Goal: Transaction & Acquisition: Purchase product/service

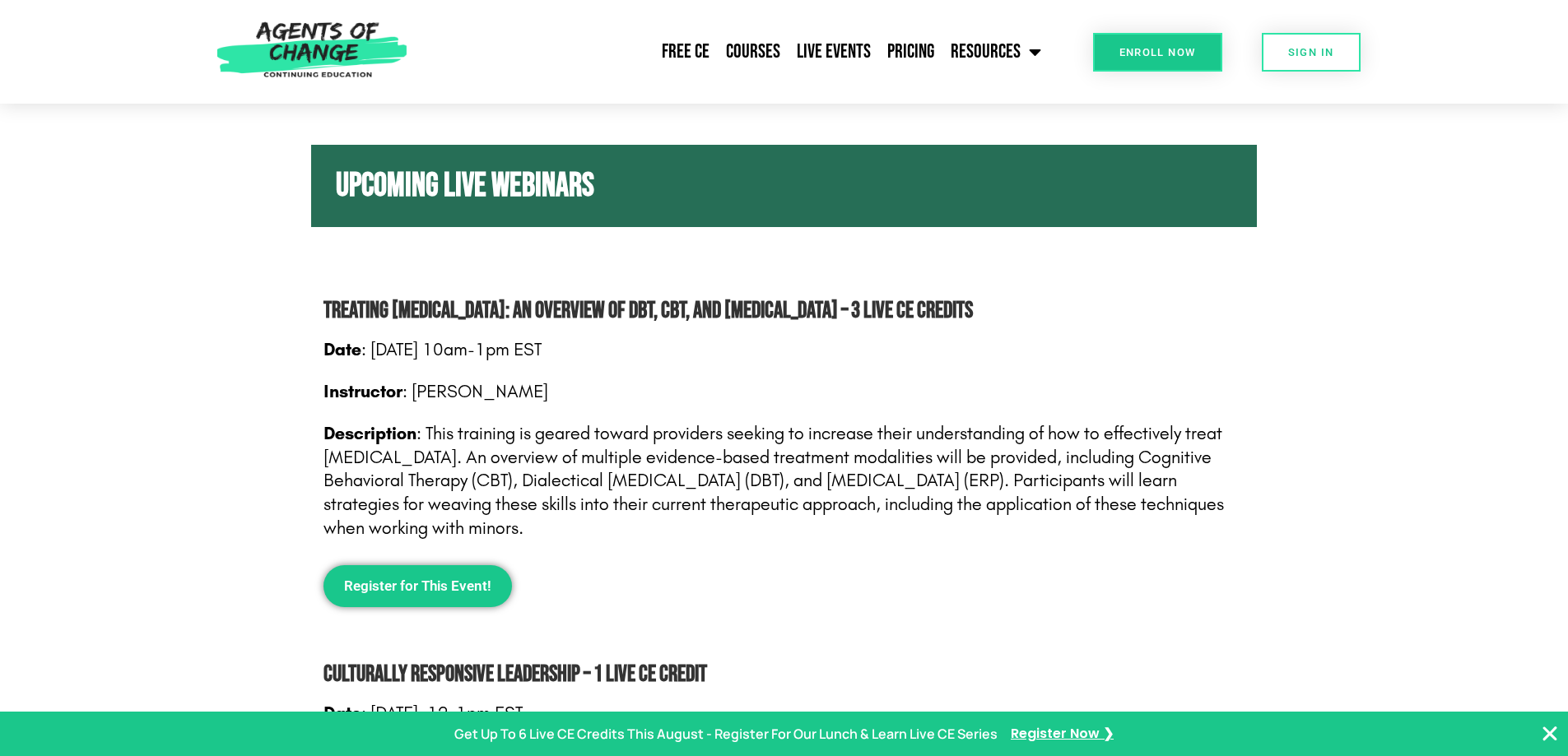
scroll to position [688, 0]
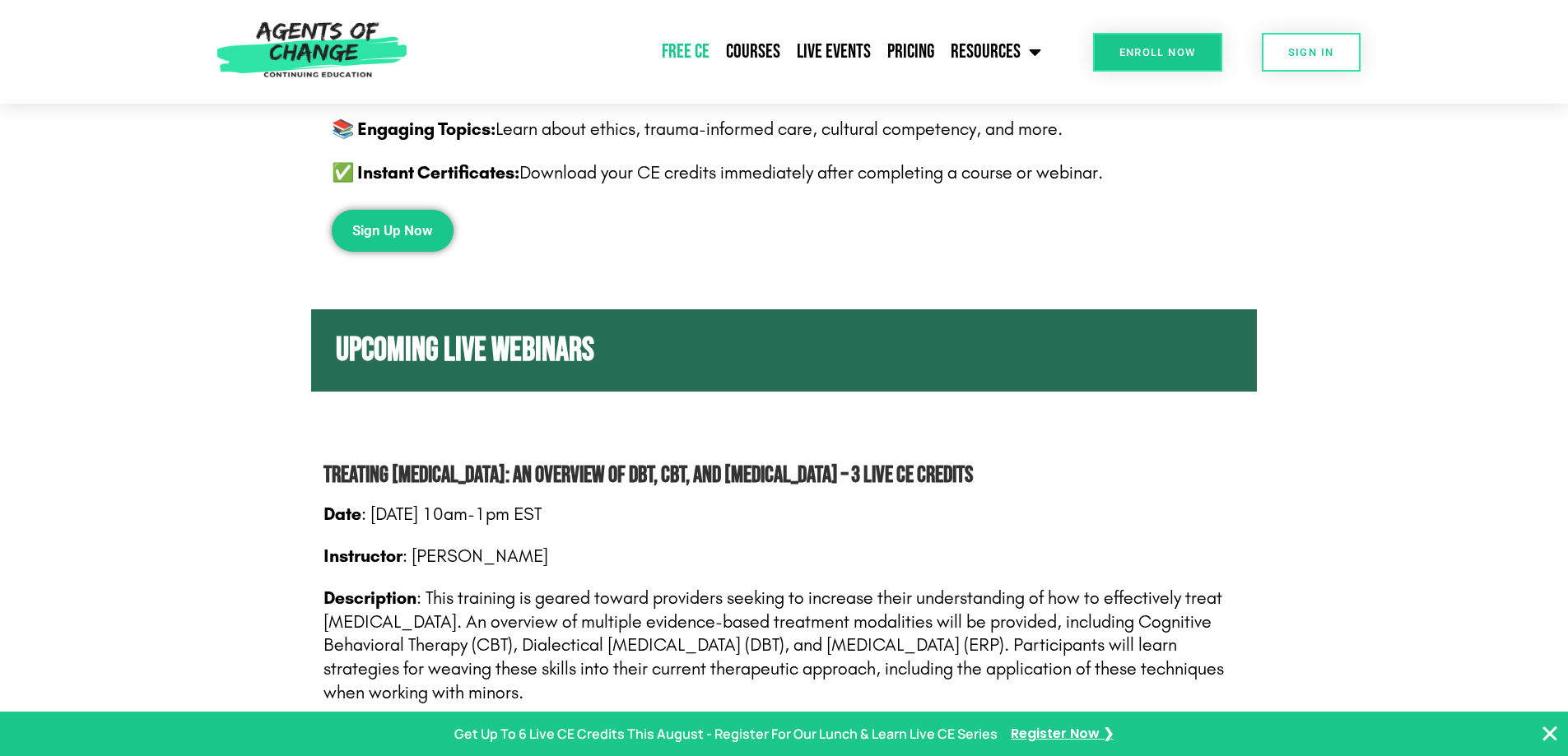
click at [695, 56] on link "Free CE" at bounding box center [685, 51] width 64 height 41
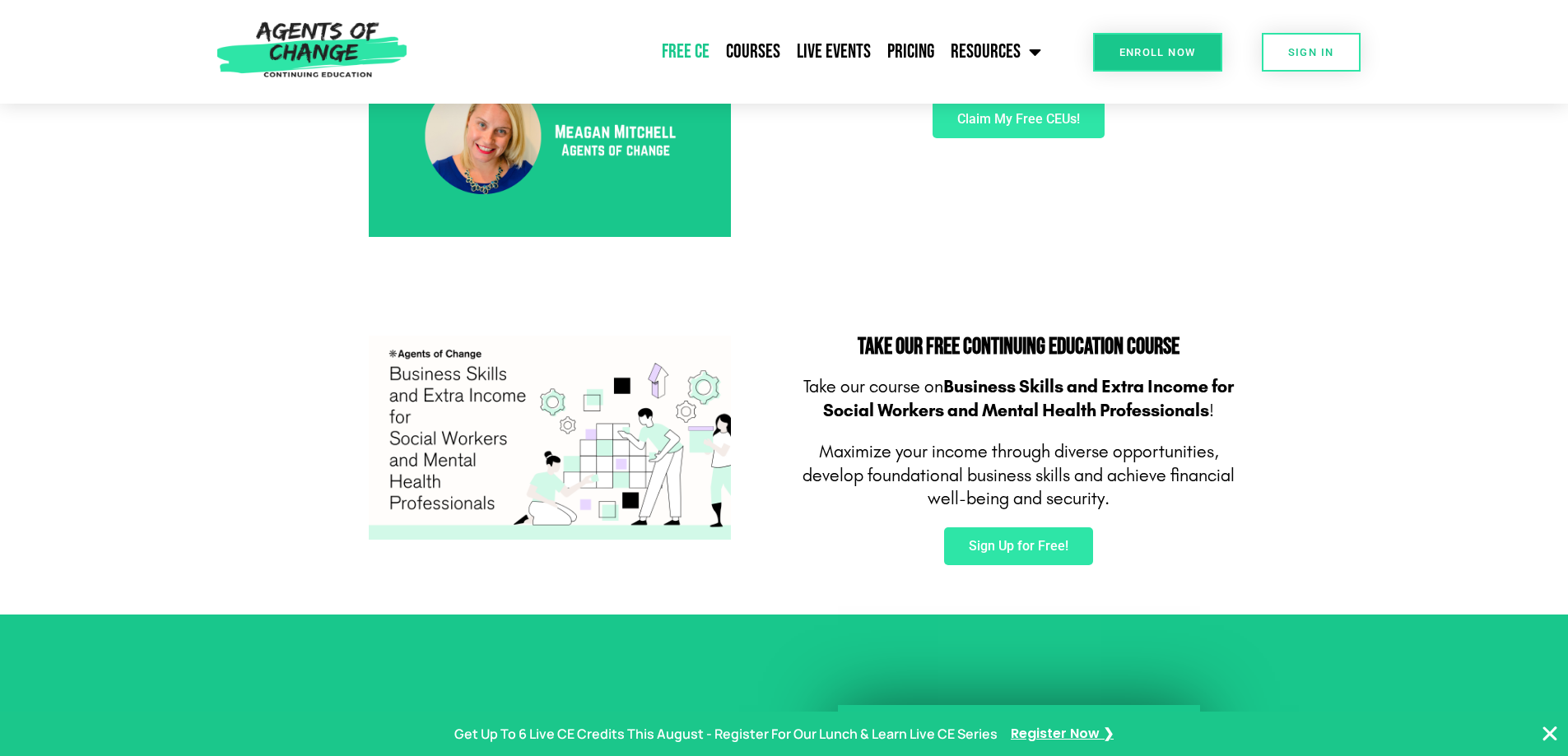
scroll to position [905, 0]
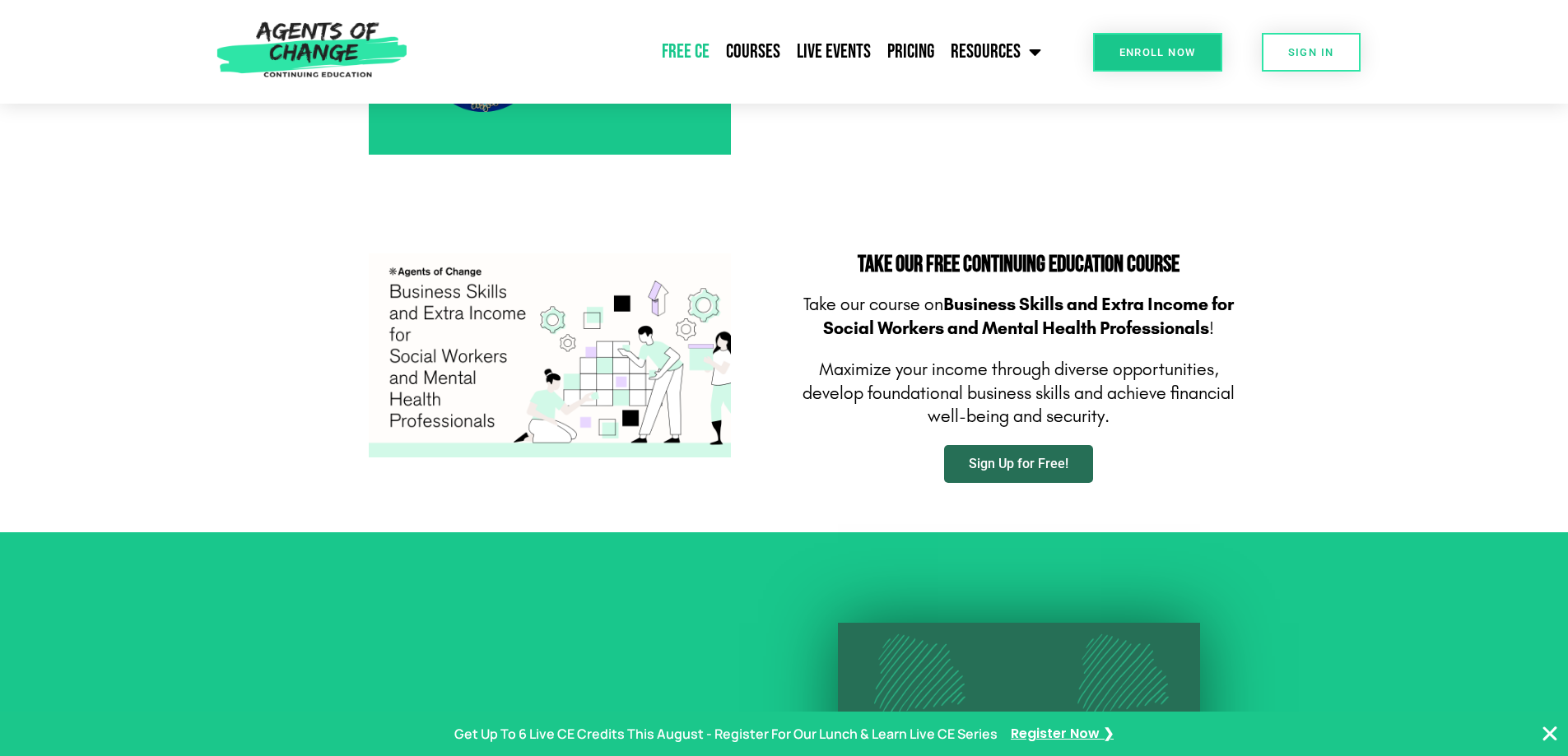
click at [986, 455] on link "Sign Up for Free!" at bounding box center [1018, 465] width 149 height 38
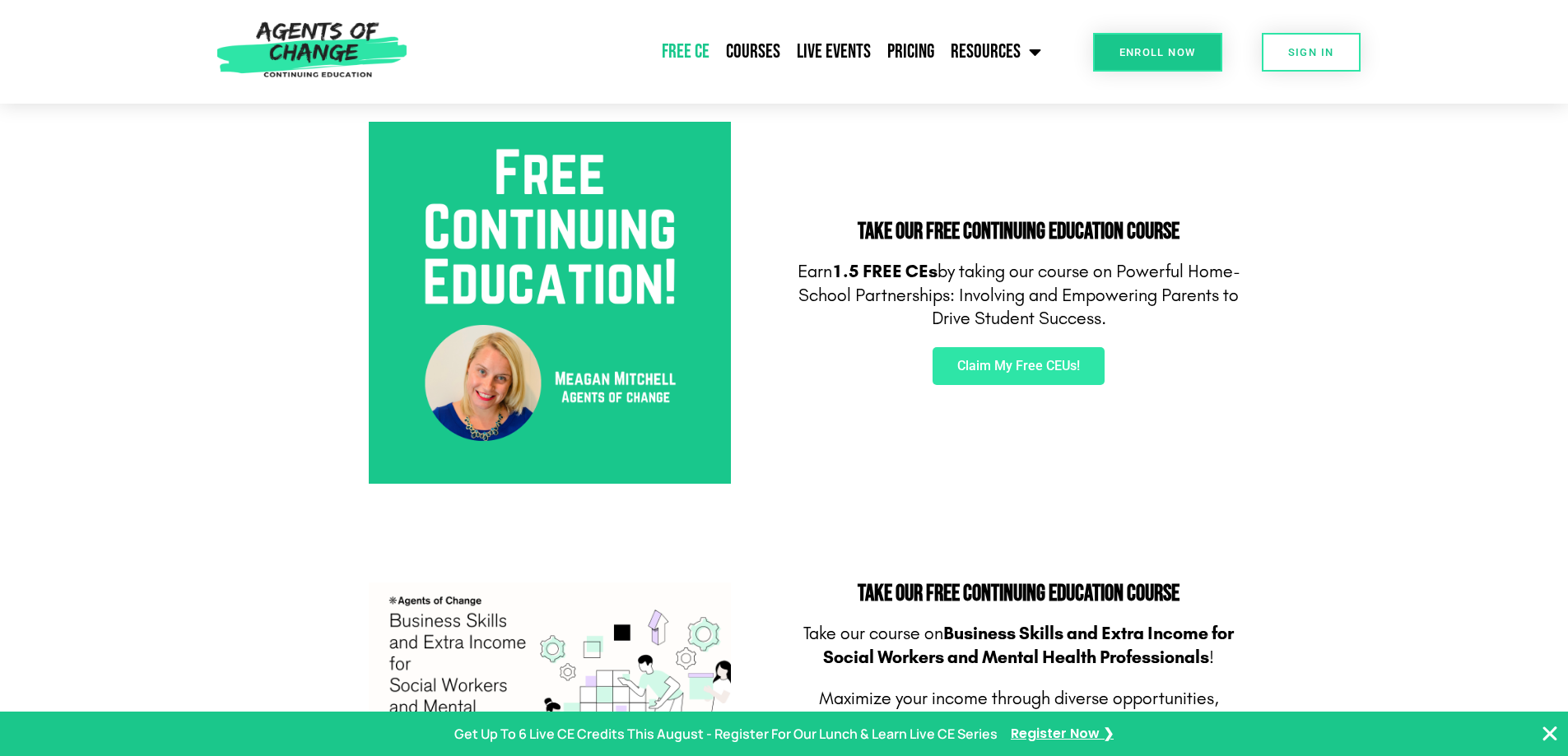
scroll to position [411, 0]
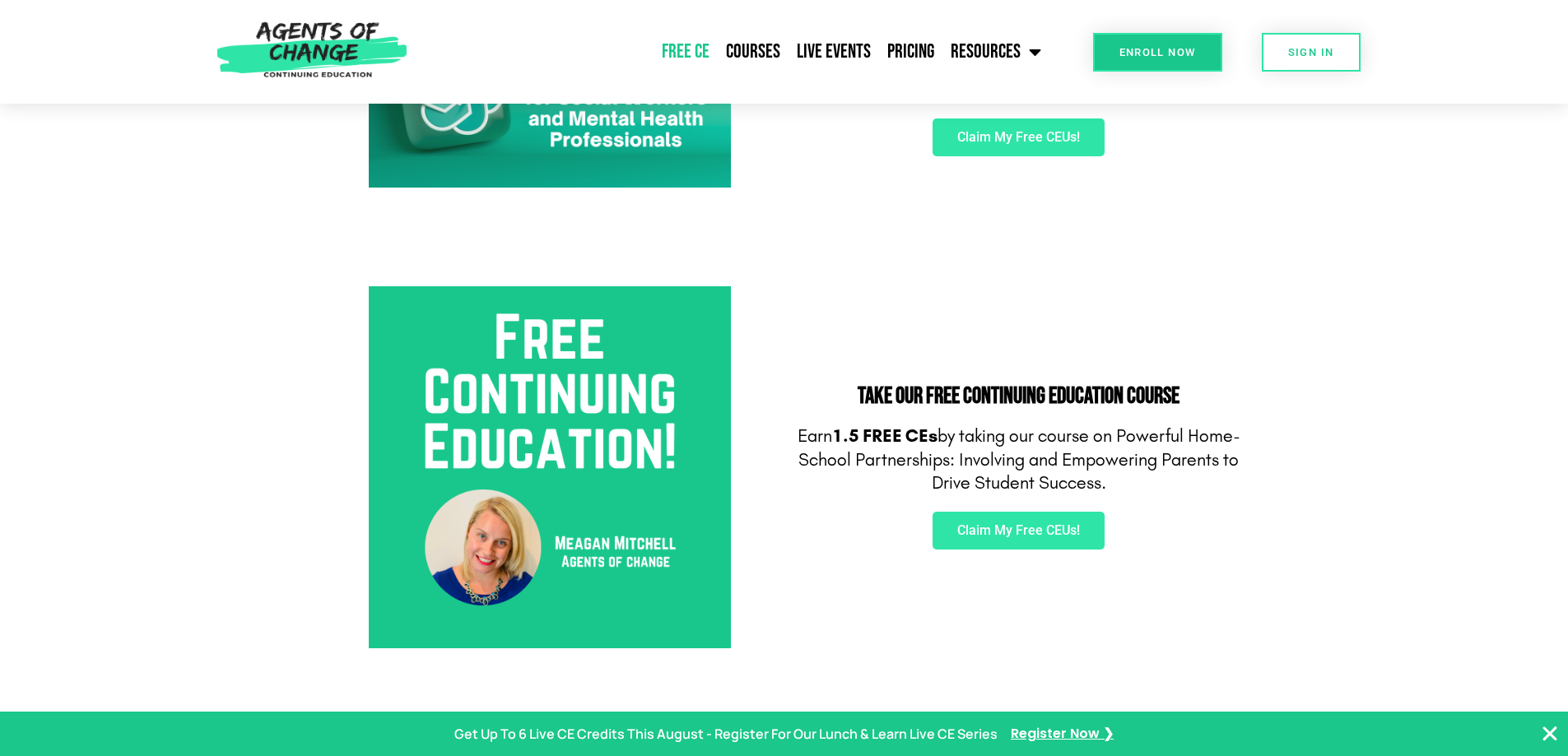
click at [856, 189] on div "Take Our FREE Continuing Education Course Earn 3 FREE CEs by taking our course …" at bounding box center [1019, 87] width 469 height 221
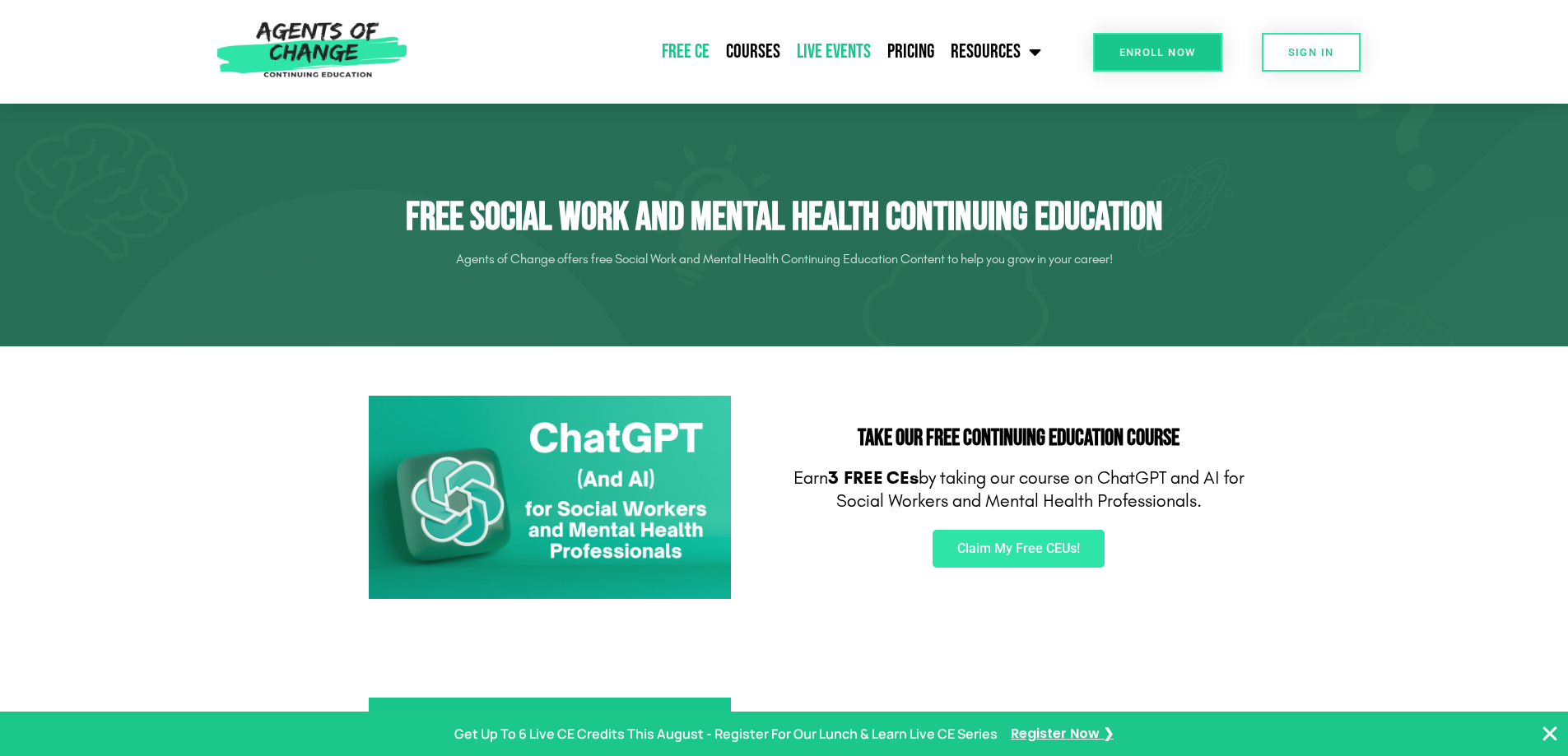
click at [814, 50] on link "Live Events" at bounding box center [833, 51] width 90 height 41
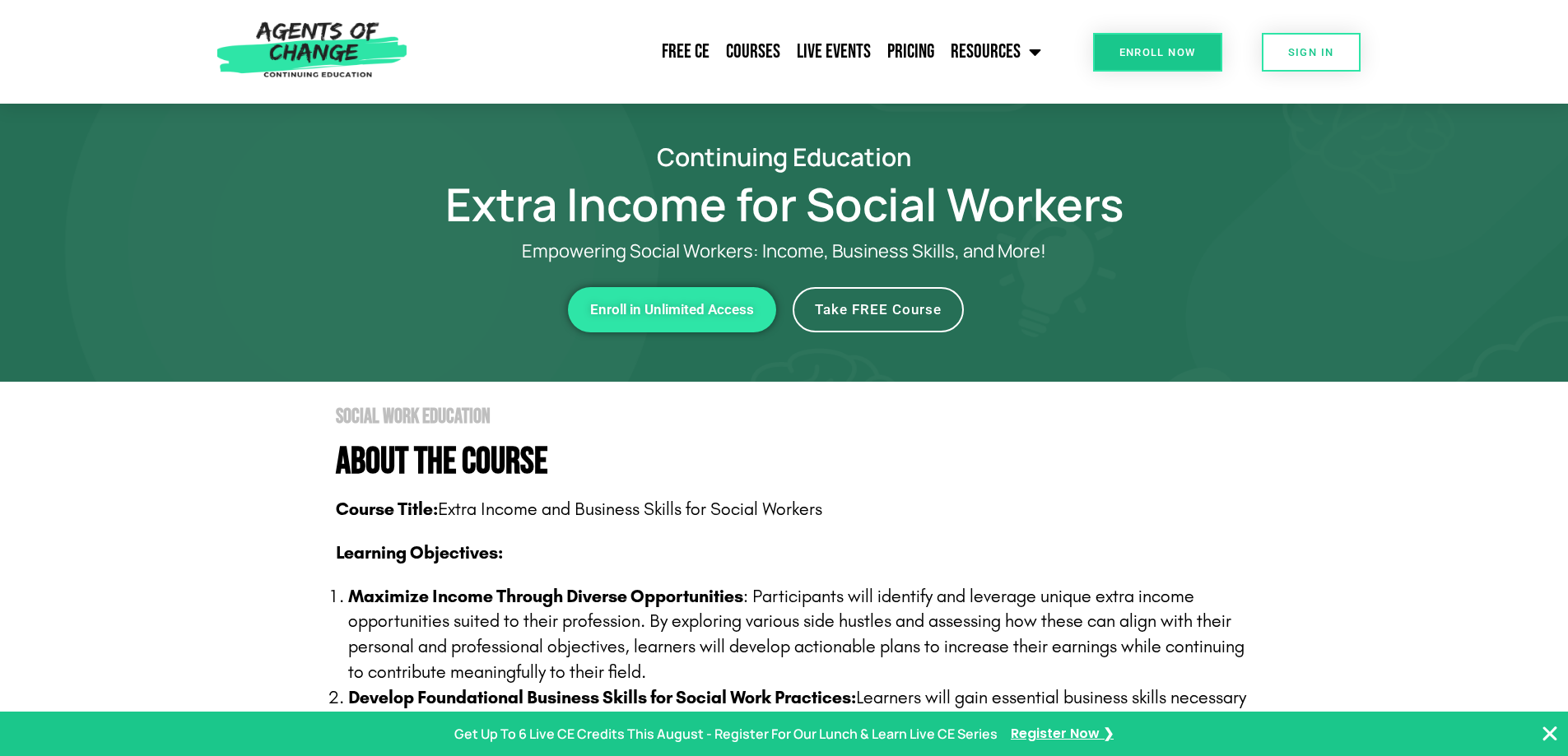
click at [858, 303] on span "Take FREE Course" at bounding box center [878, 309] width 127 height 14
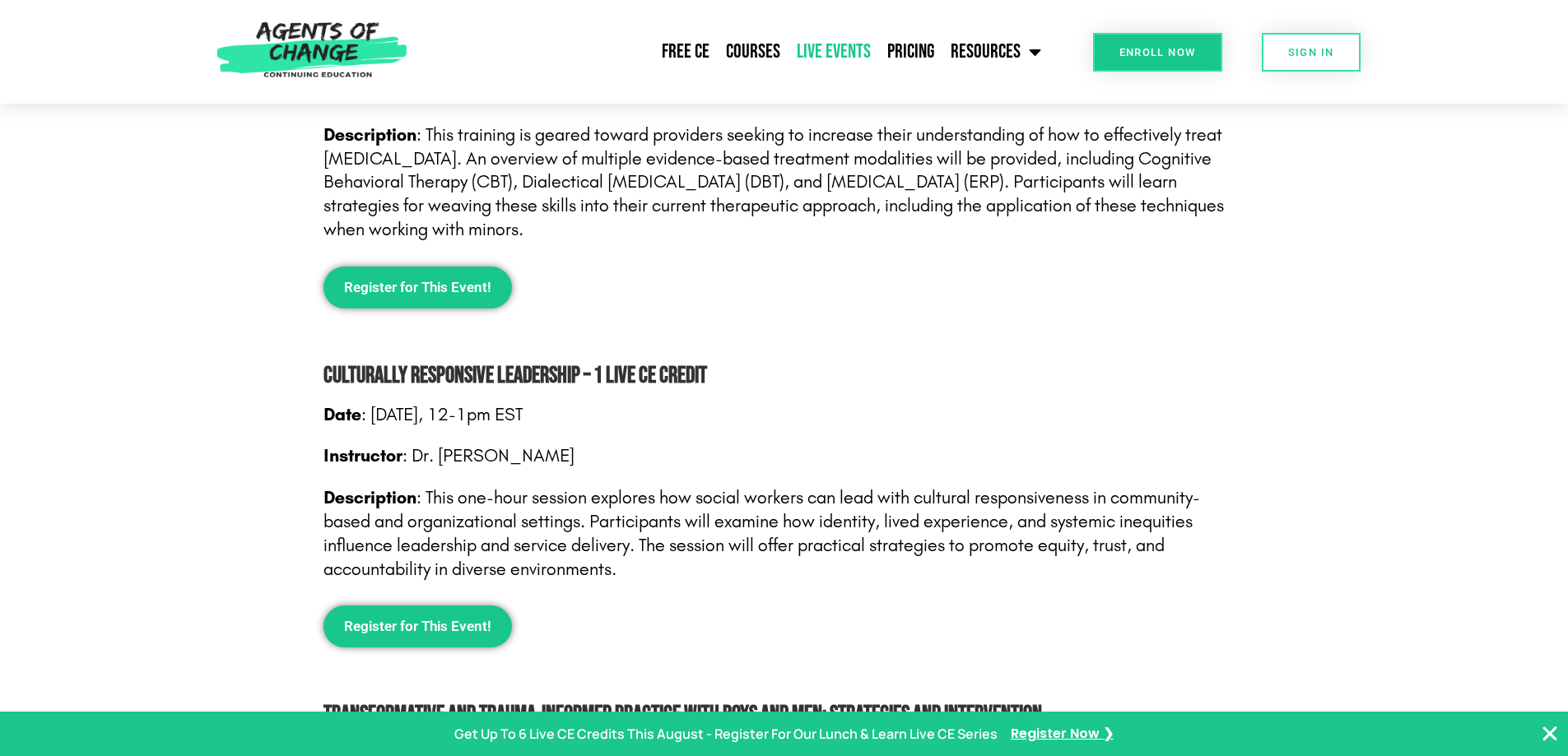
scroll to position [1235, 0]
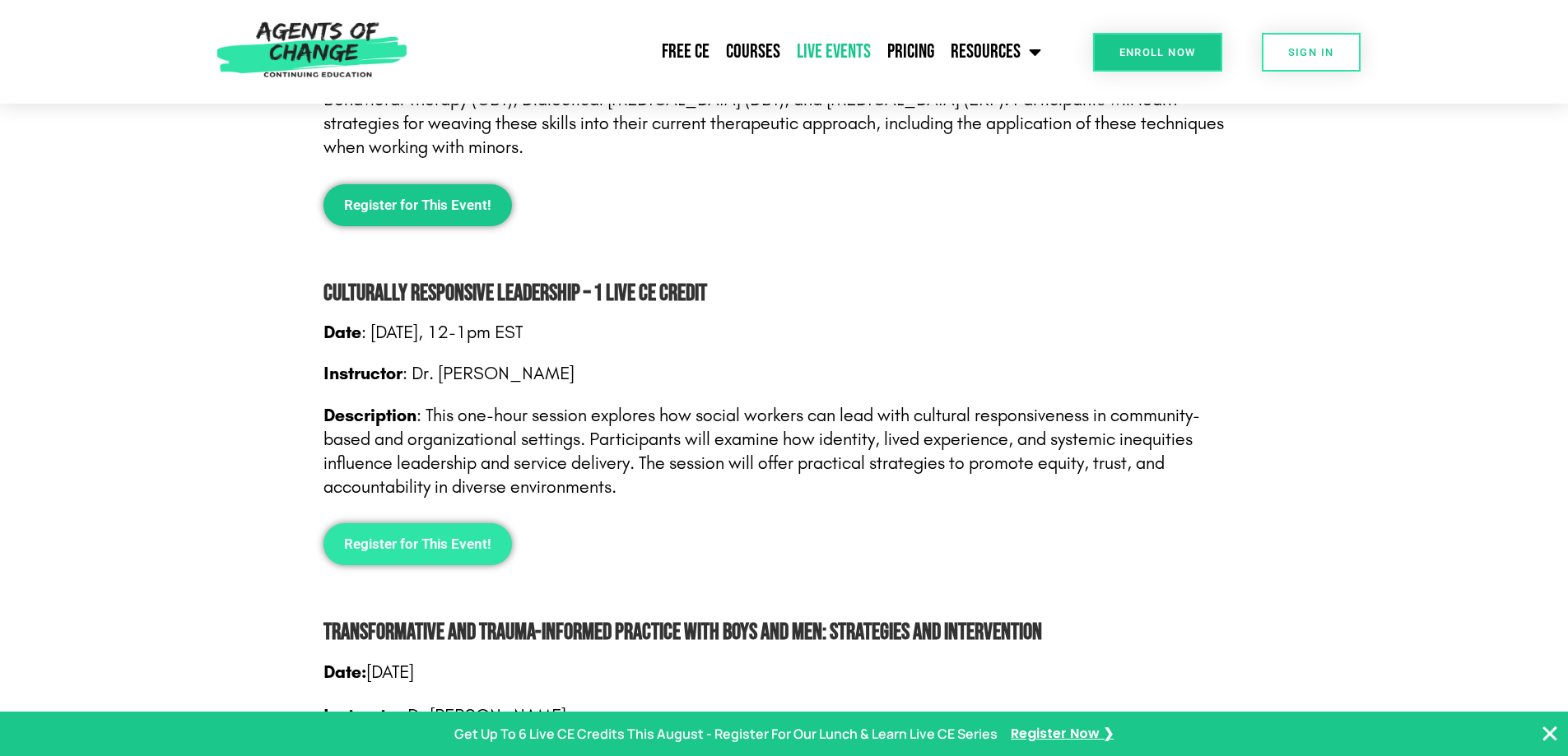
click at [378, 537] on span "Register for This Event!" at bounding box center [417, 544] width 148 height 14
click at [436, 554] on link "Register for This Event!" at bounding box center [418, 545] width 189 height 42
click at [449, 549] on span "Register for This Event!" at bounding box center [417, 544] width 148 height 14
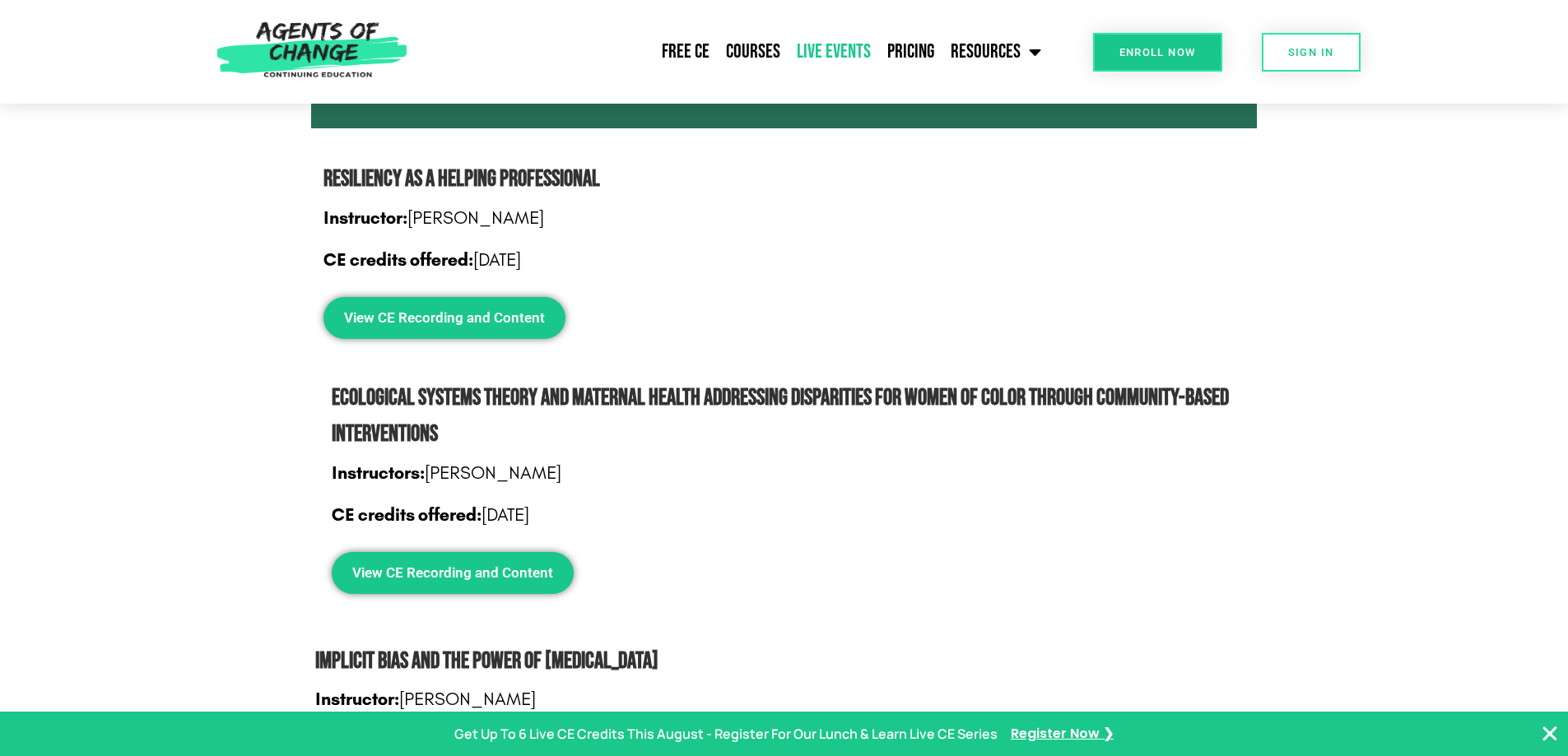
scroll to position [1482, 0]
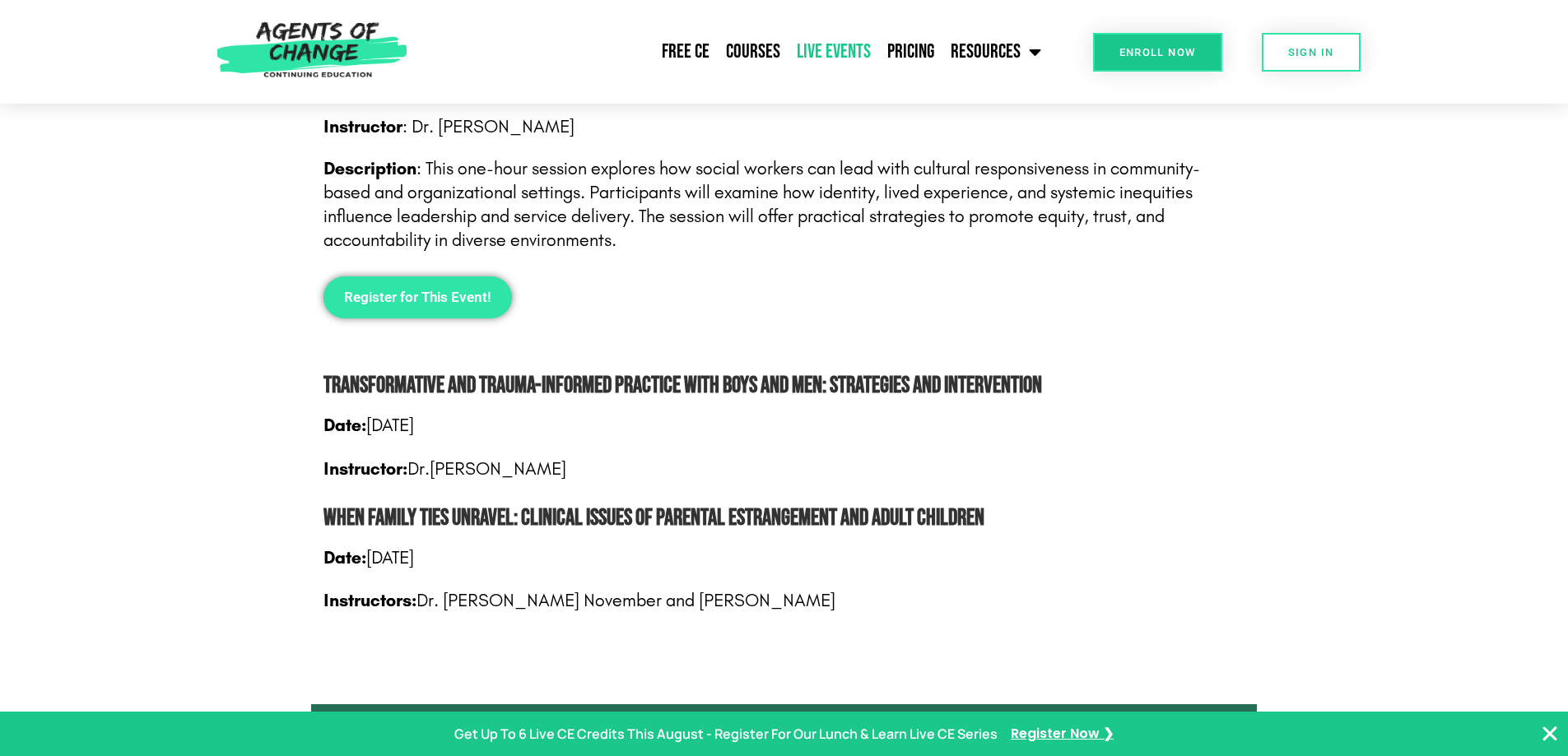
click at [438, 307] on link "Register for This Event!" at bounding box center [418, 297] width 189 height 42
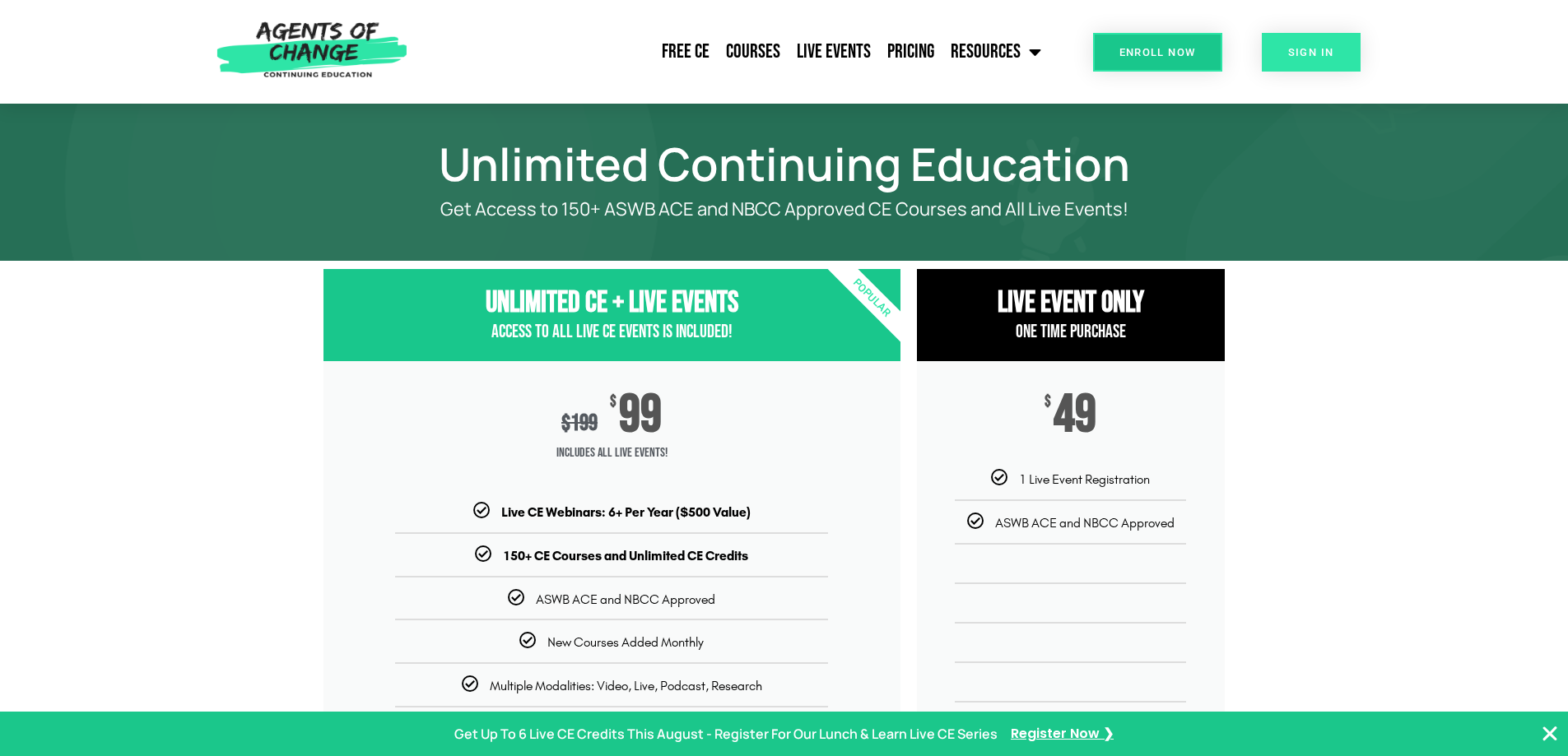
click at [1320, 41] on link "SIGN IN" at bounding box center [1311, 52] width 99 height 39
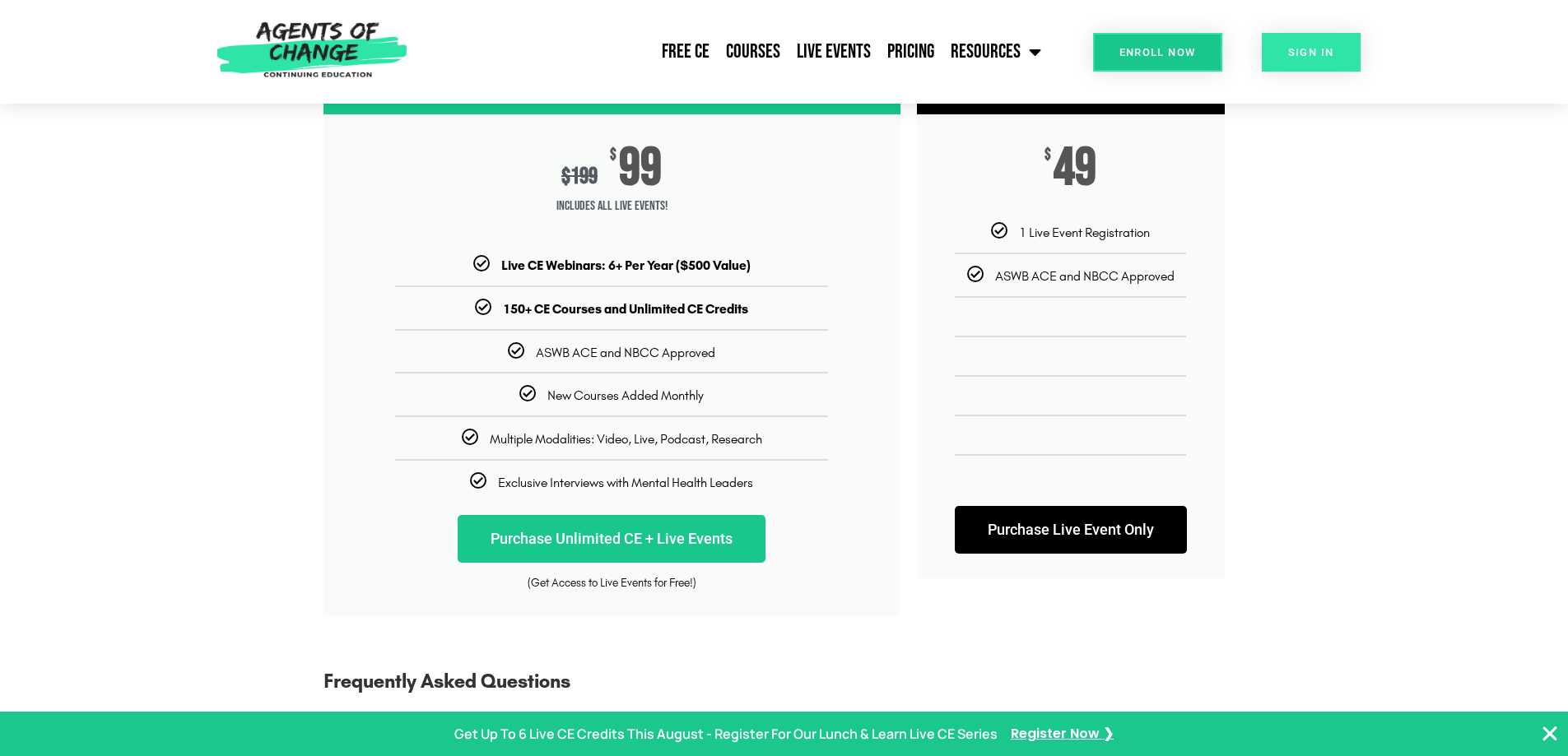
click at [1323, 54] on span "SIGN IN" at bounding box center [1311, 51] width 46 height 10
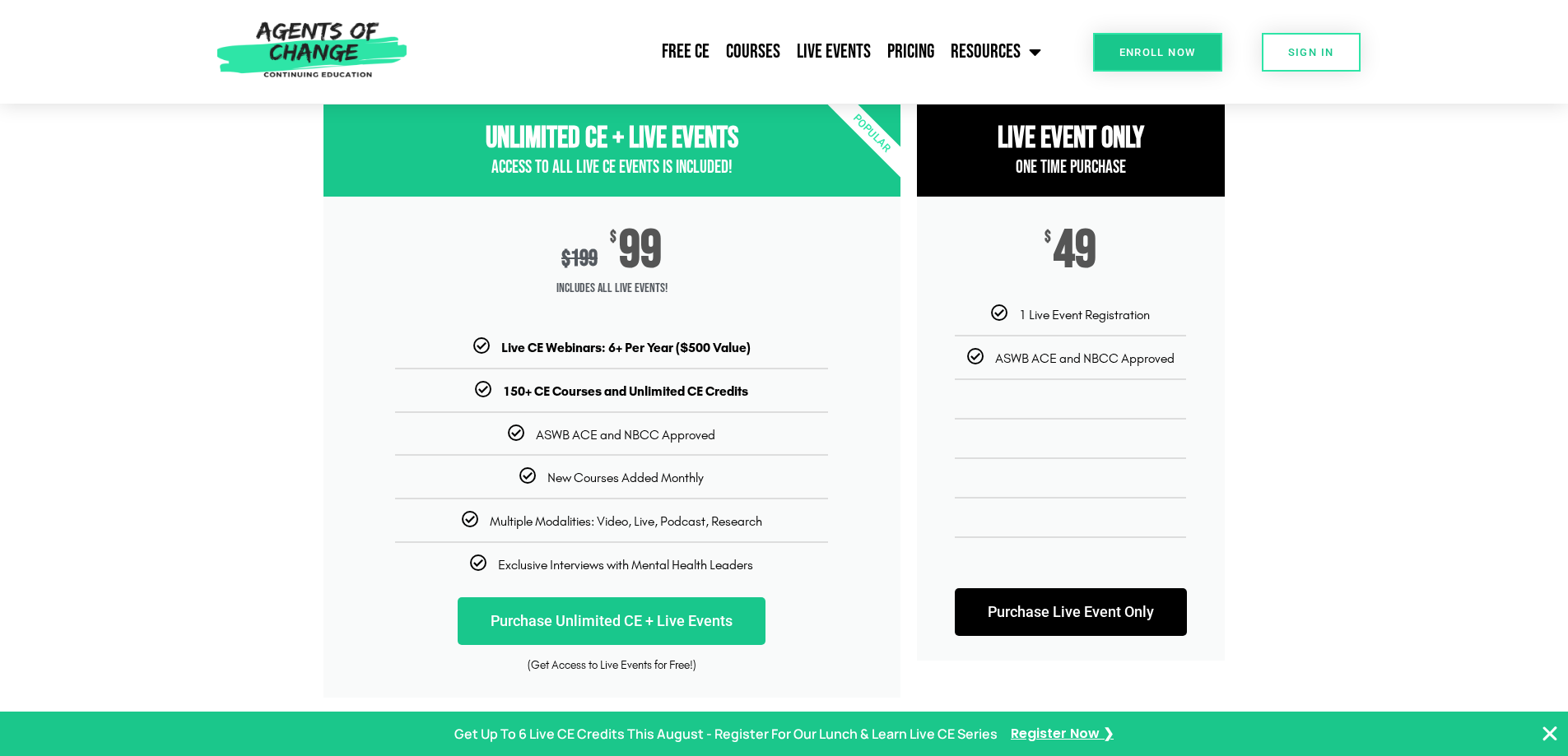
scroll to position [411, 0]
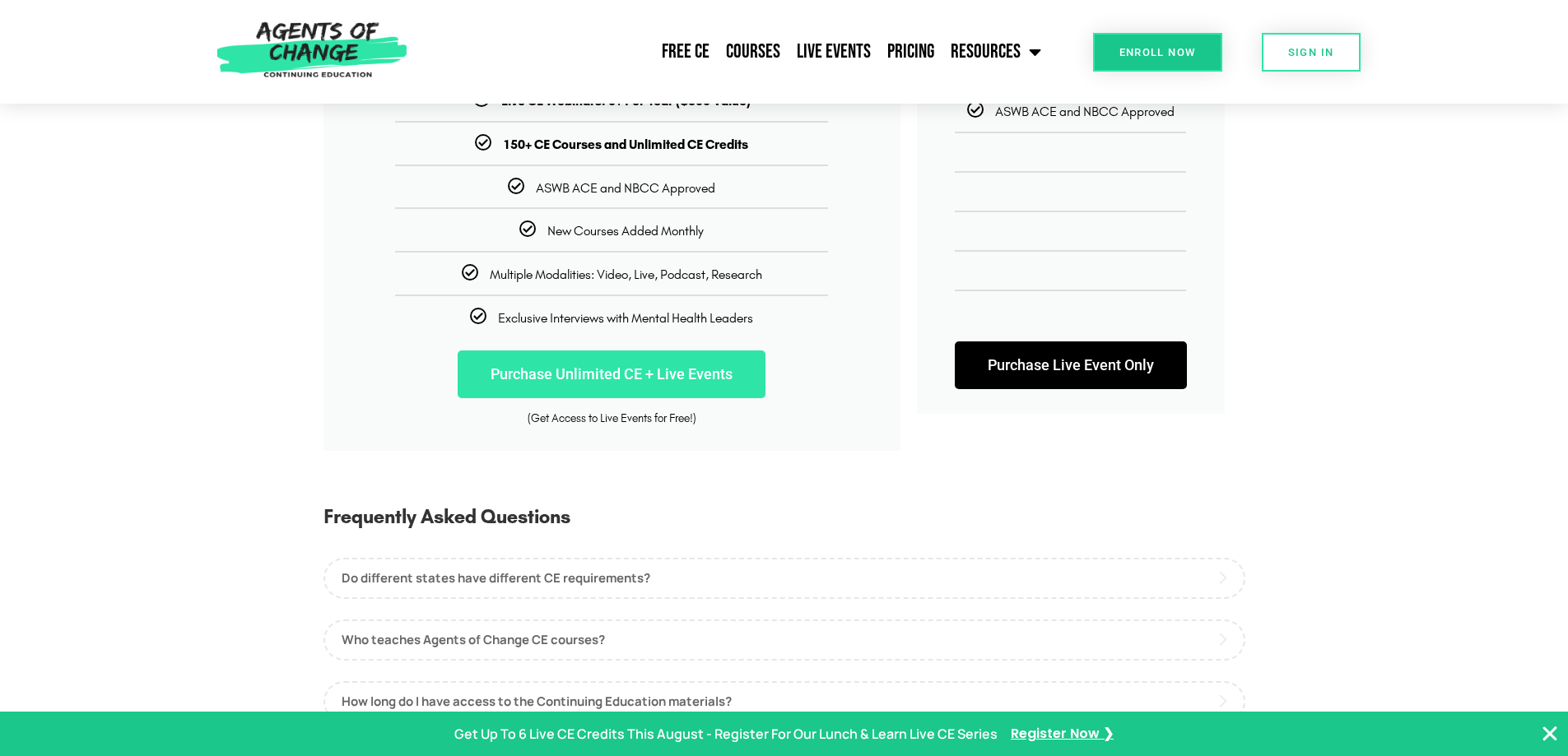
click at [597, 386] on link "Purchase Unlimited CE + Live Events" at bounding box center [611, 374] width 308 height 48
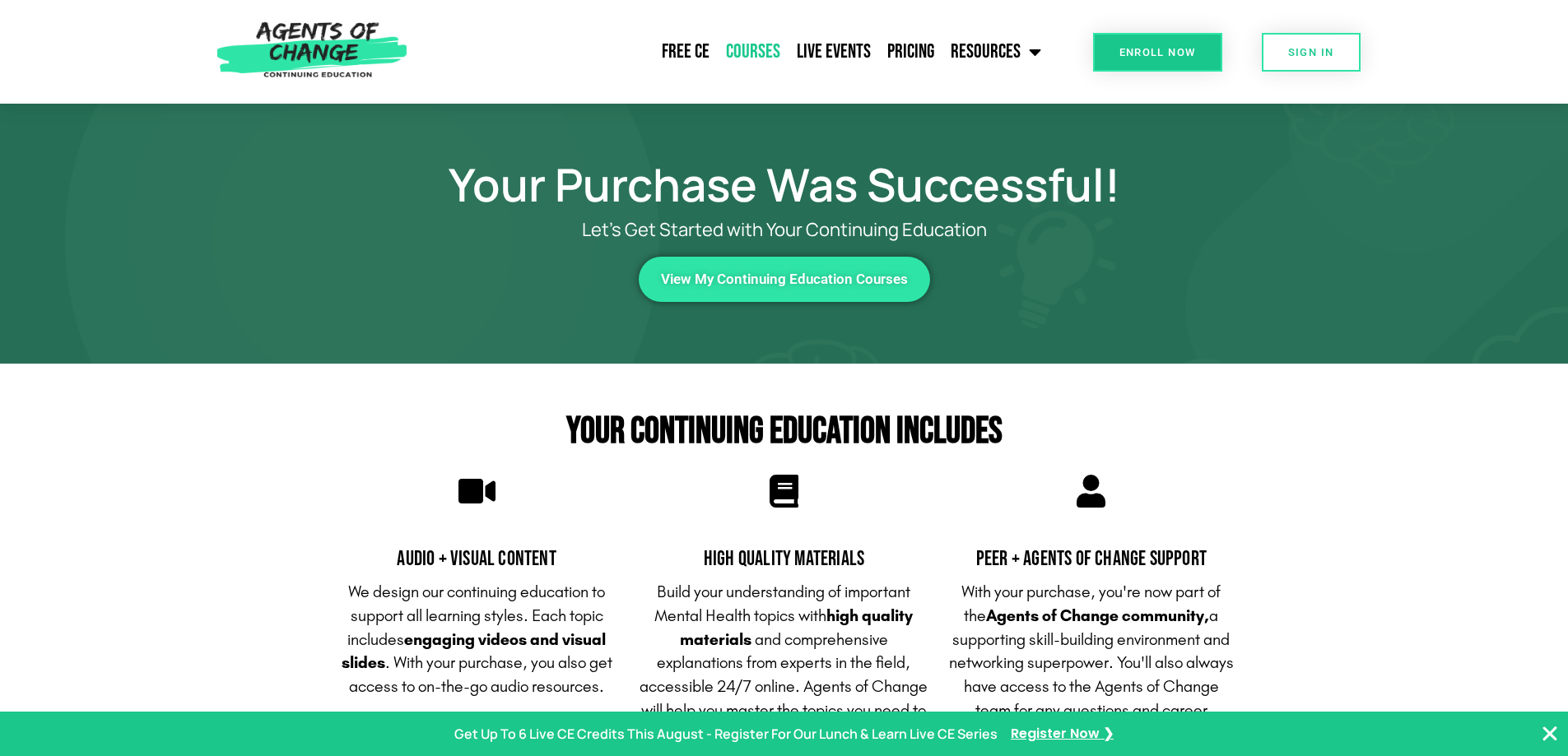
click at [762, 55] on link "Courses" at bounding box center [753, 51] width 70 height 41
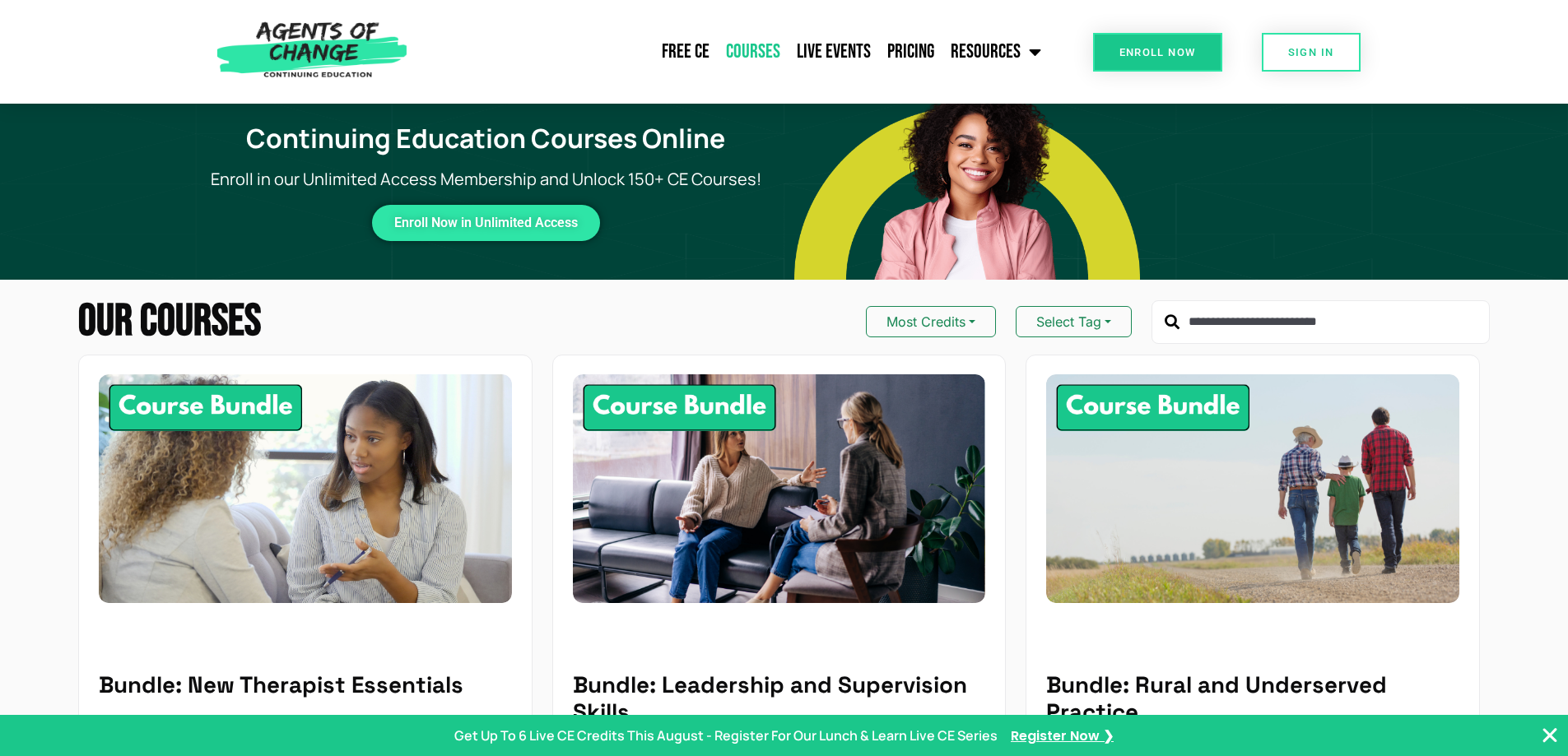
click at [202, 301] on h2 "Our Courses" at bounding box center [169, 323] width 183 height 46
